Goal: Find specific page/section: Find specific page/section

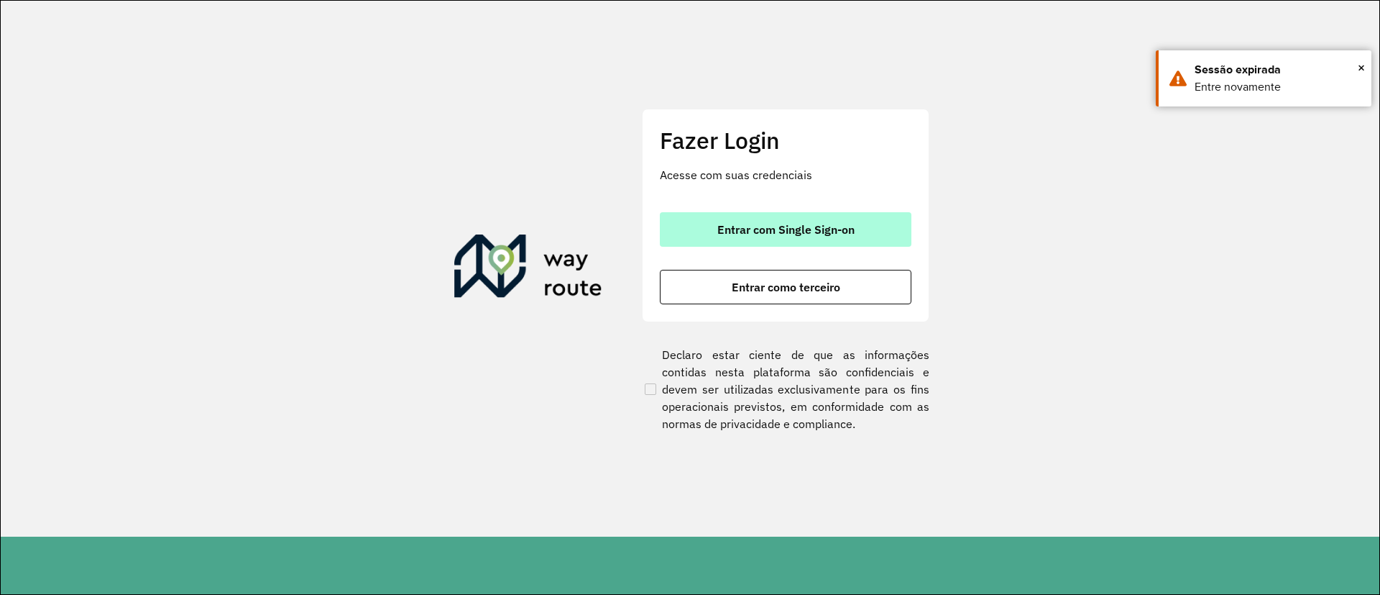
click at [817, 224] on span "Entrar com Single Sign-on" at bounding box center [786, 230] width 137 height 12
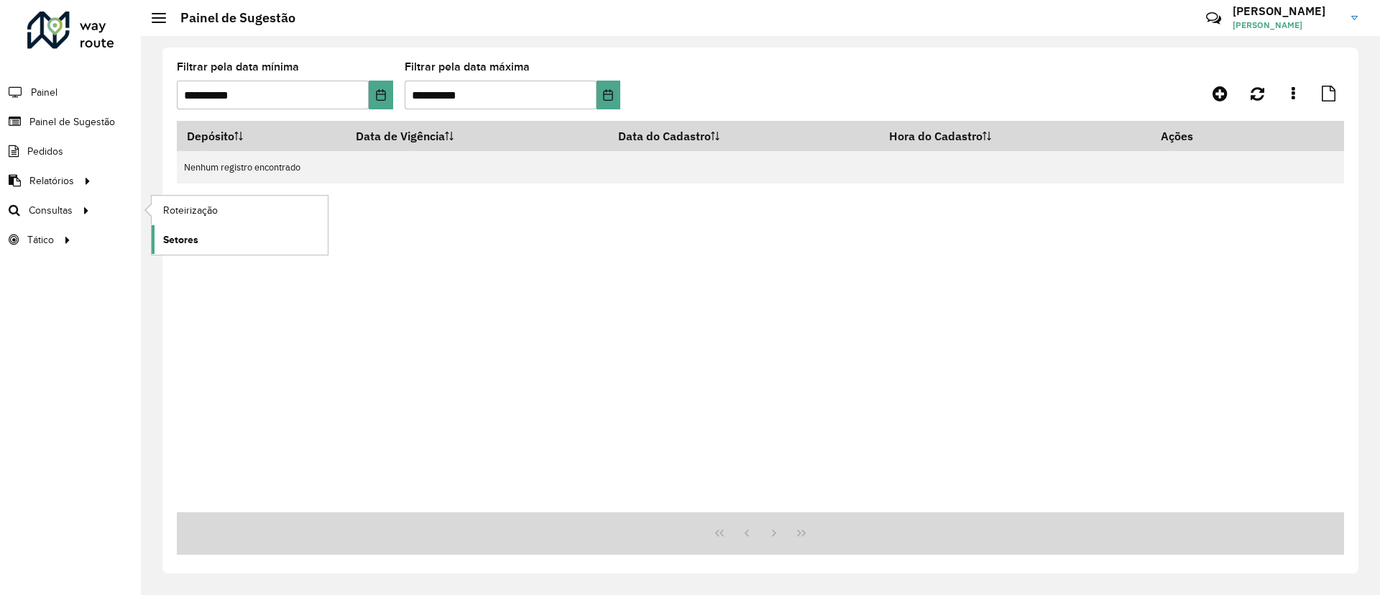
click at [182, 239] on span "Setores" at bounding box center [180, 239] width 35 height 15
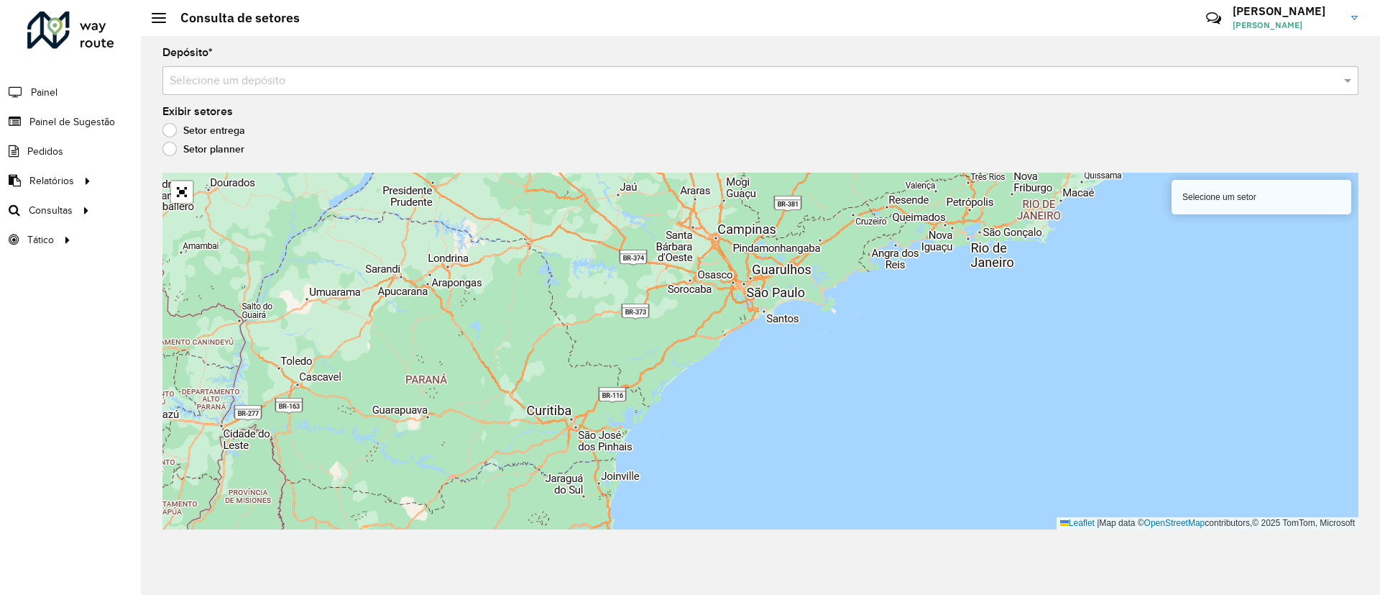
click at [170, 147] on label "Setor planner" at bounding box center [203, 149] width 82 height 14
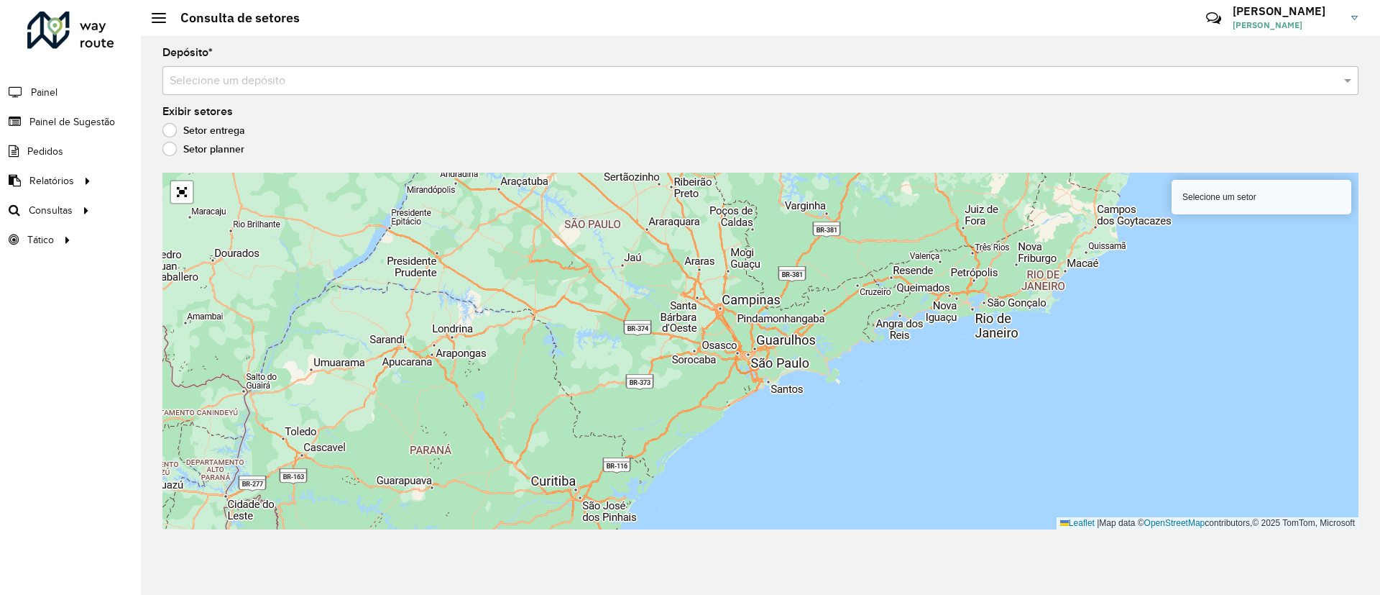
click at [282, 69] on div "Selecione um depósito" at bounding box center [760, 80] width 1196 height 29
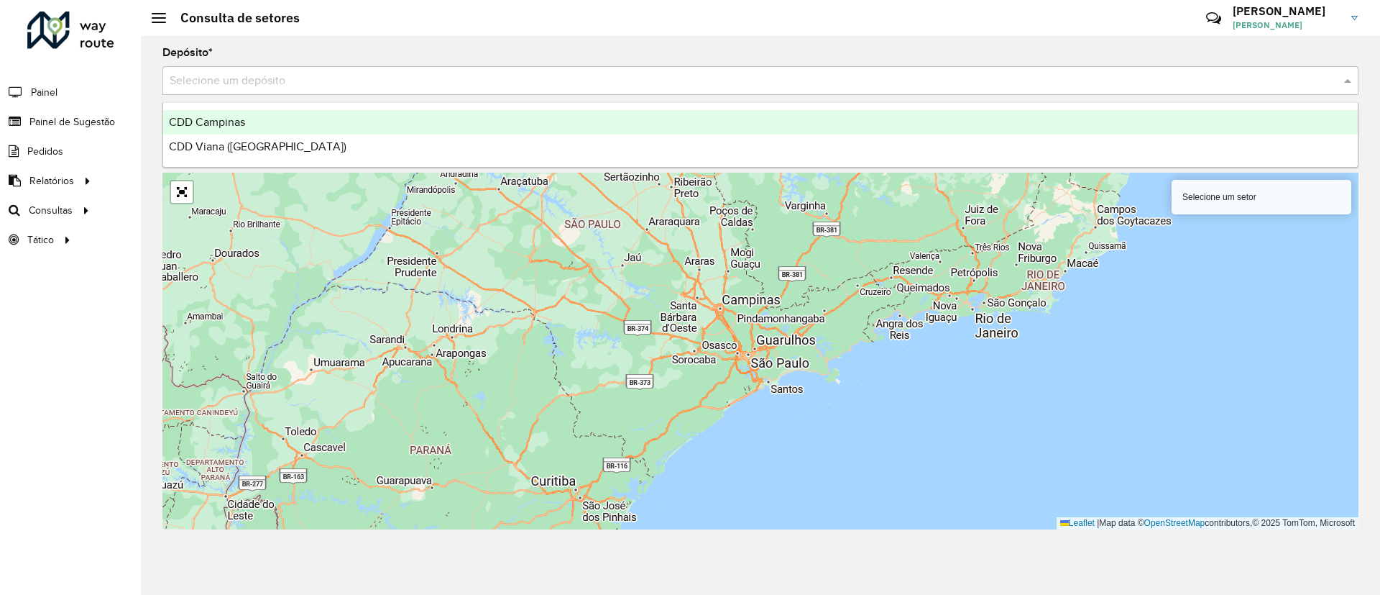
click at [258, 111] on div "CDD Campinas" at bounding box center [760, 122] width 1195 height 24
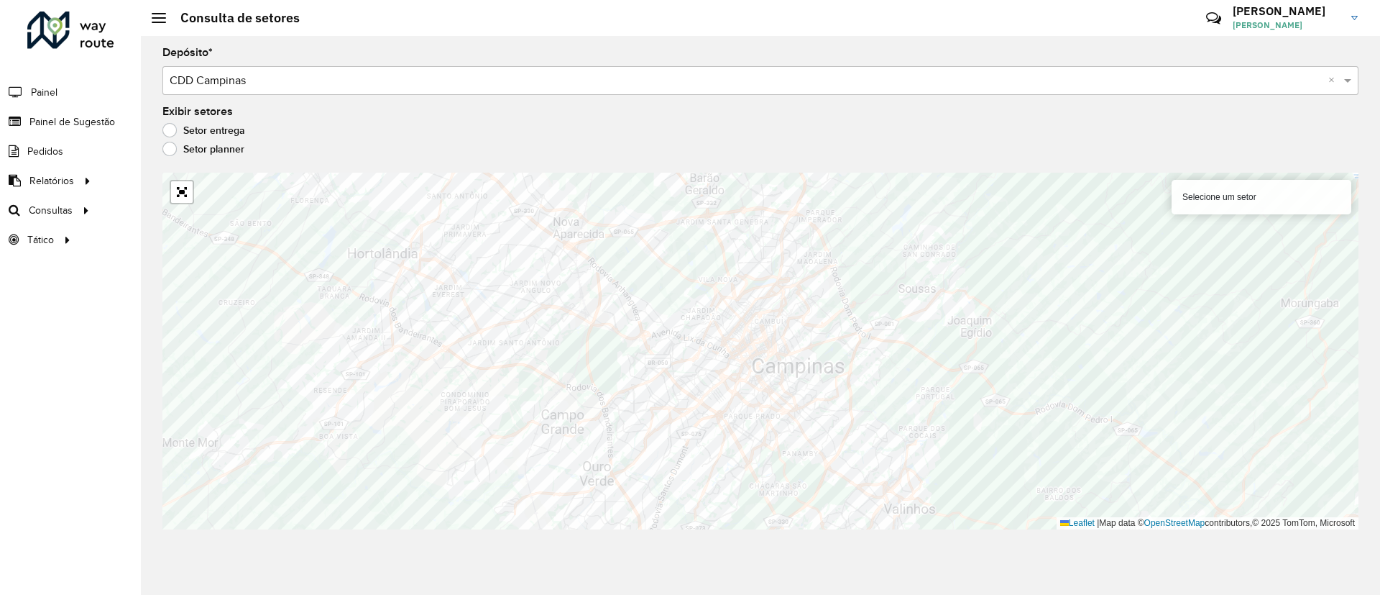
click at [178, 130] on label "Setor entrega" at bounding box center [203, 130] width 83 height 14
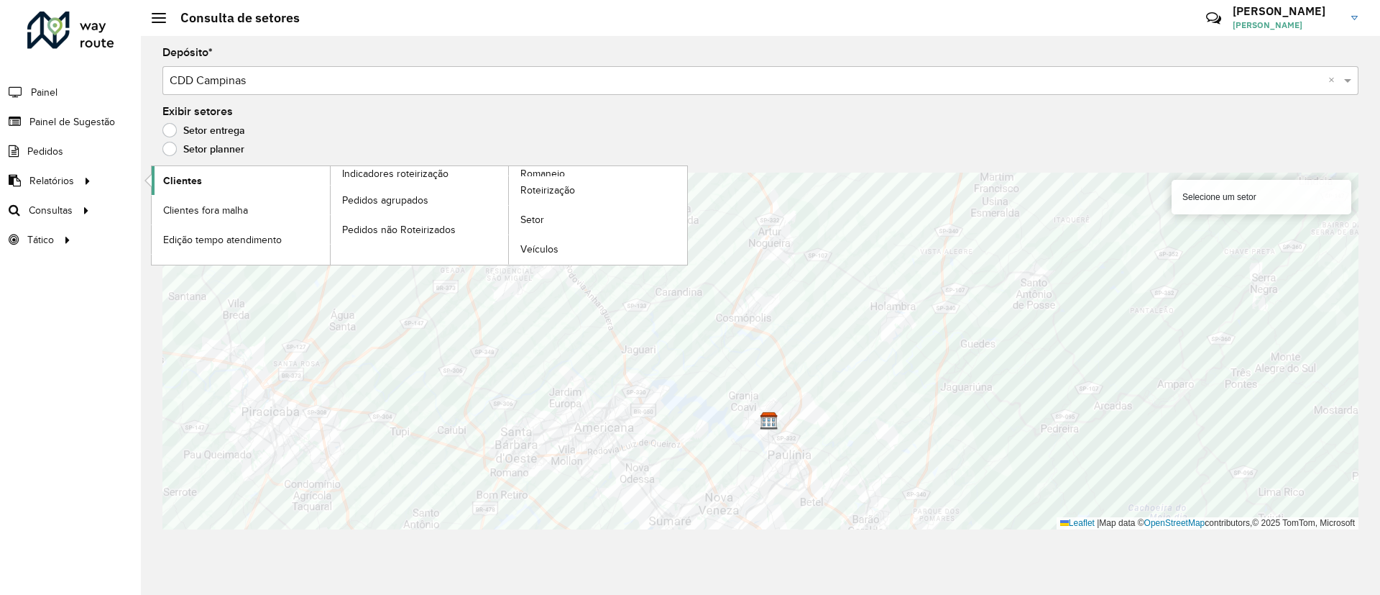
click at [190, 184] on span "Clientes" at bounding box center [182, 180] width 39 height 15
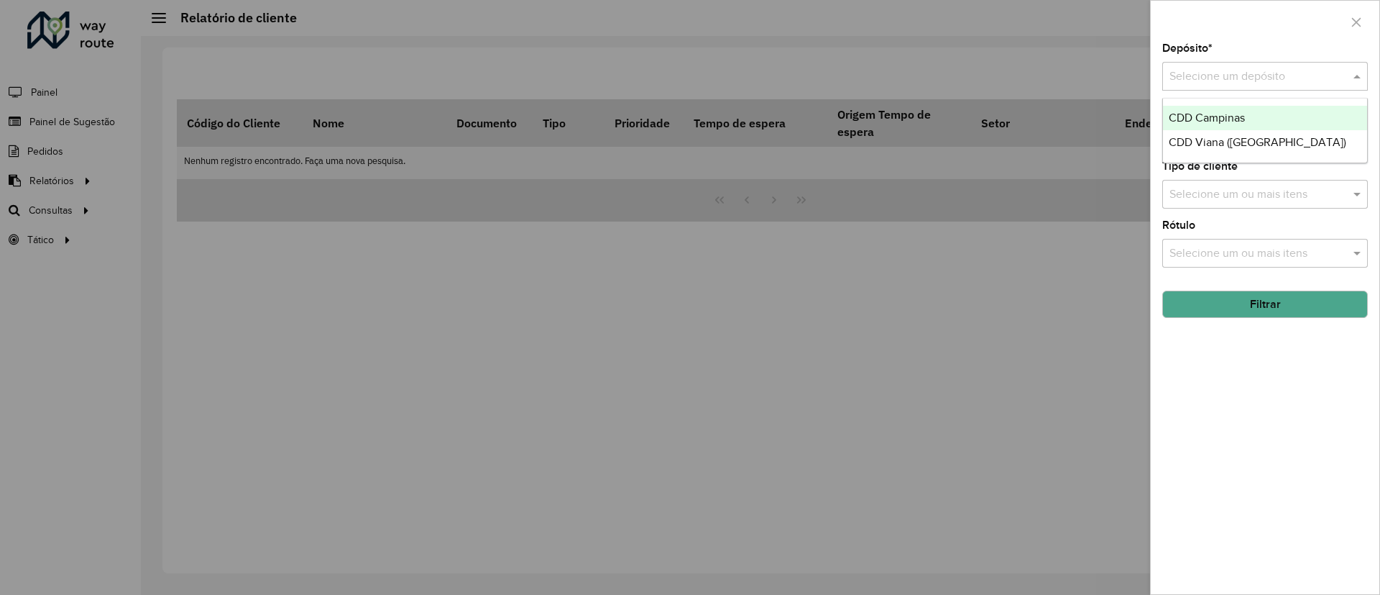
click at [1305, 65] on div "Selecione um depósito" at bounding box center [1266, 76] width 206 height 29
click at [1256, 109] on div "CDD Campinas" at bounding box center [1265, 118] width 204 height 24
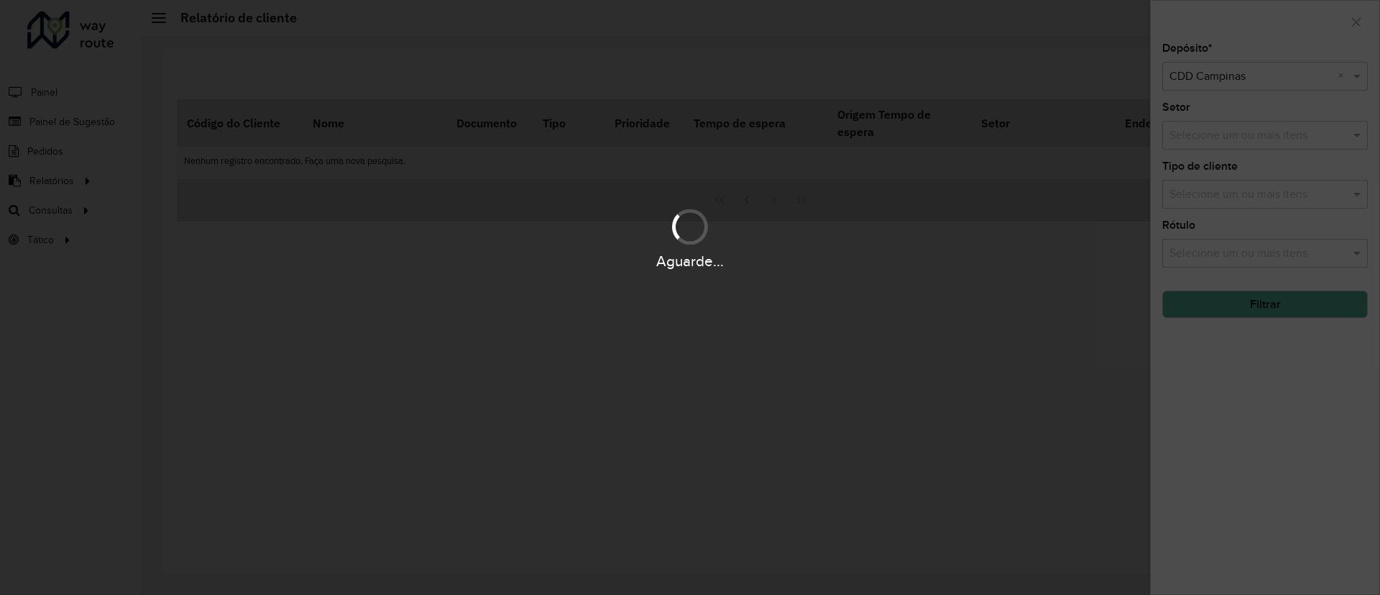
click at [1231, 195] on div "Aguarde..." at bounding box center [690, 297] width 1380 height 595
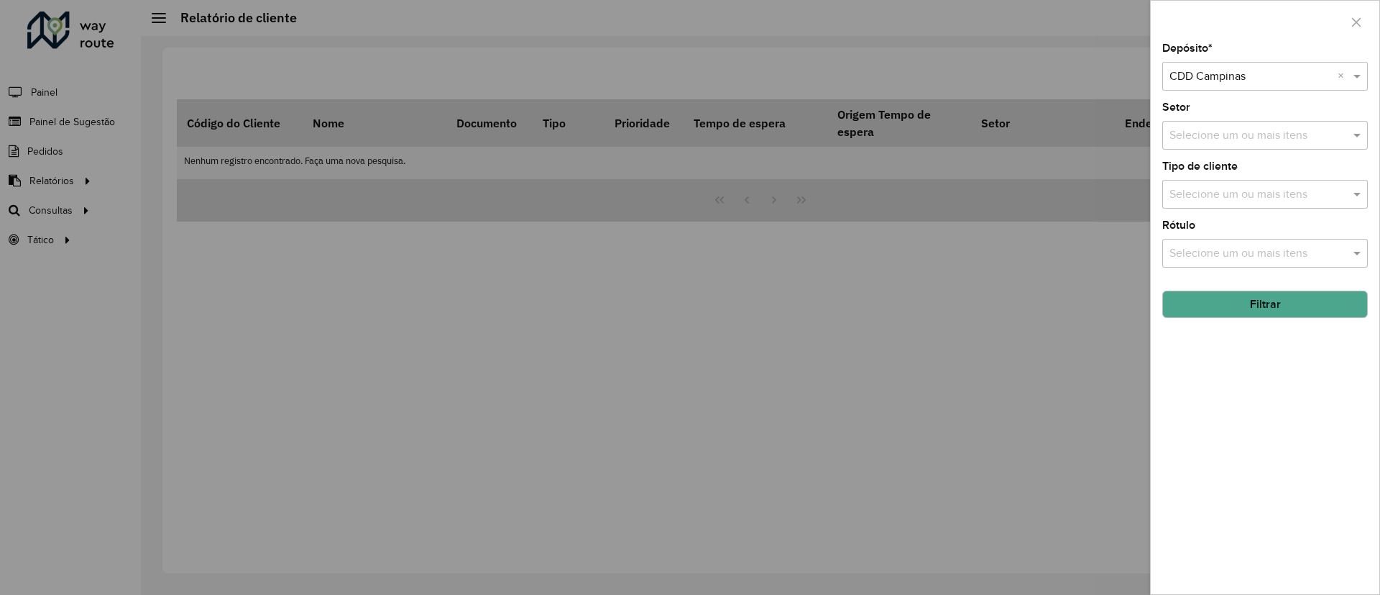
click at [1274, 313] on button "Filtrar" at bounding box center [1266, 303] width 206 height 27
